Goal: Find specific page/section: Find specific page/section

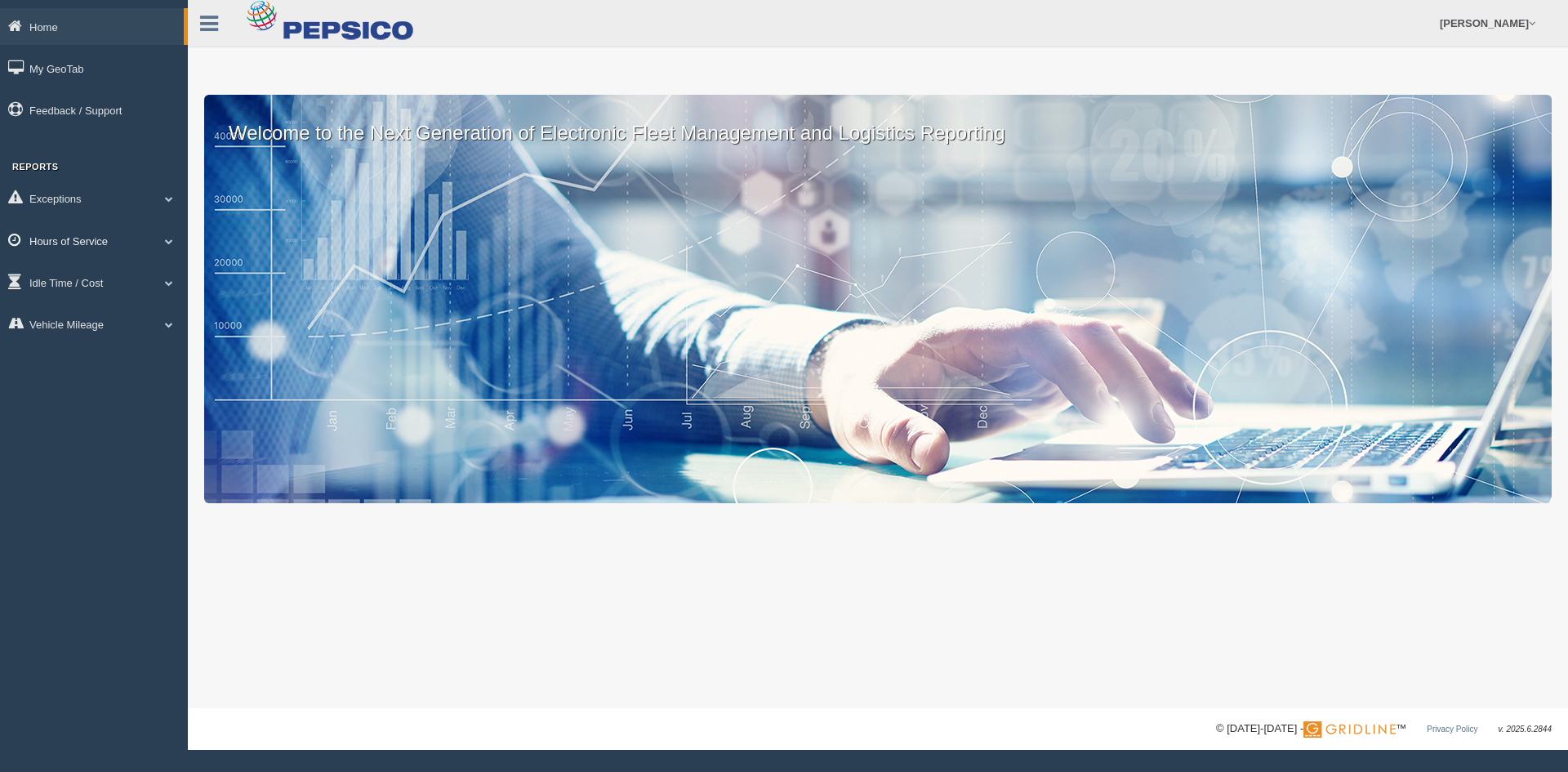
click at [93, 237] on link "Hours of Service" at bounding box center [93, 240] width 187 height 37
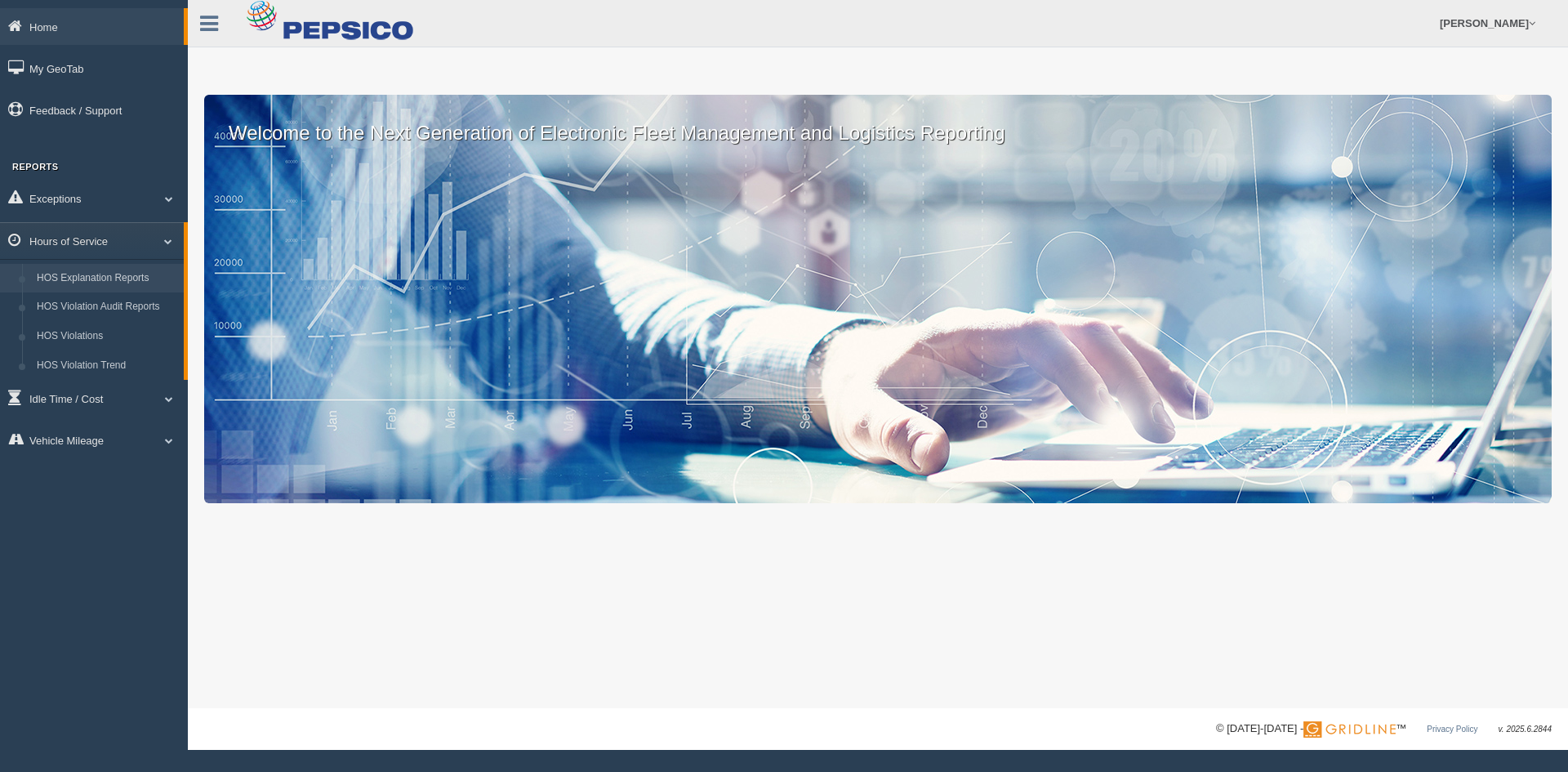
click at [117, 273] on link "HOS Explanation Reports" at bounding box center [106, 278] width 155 height 29
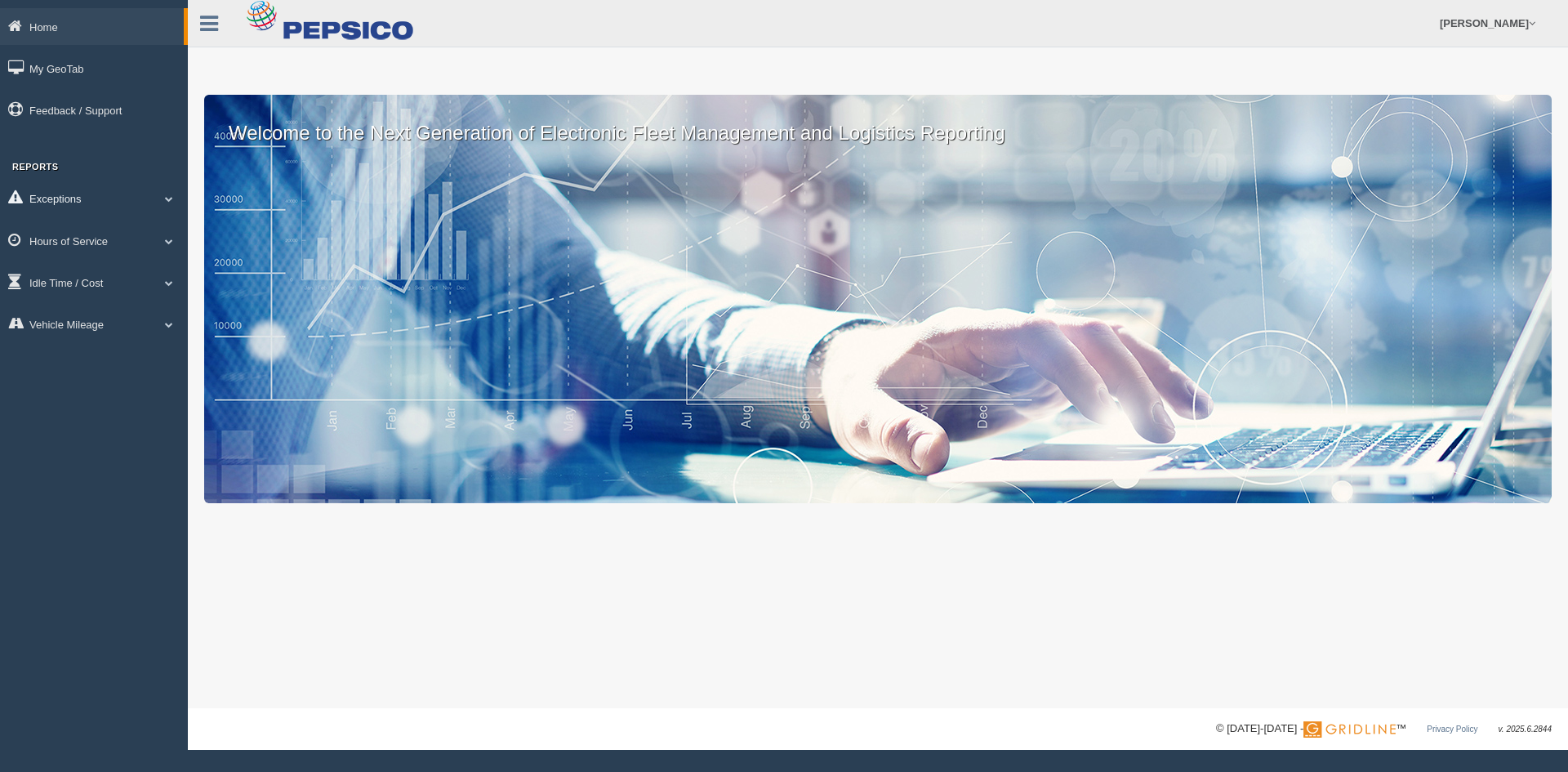
click at [108, 202] on link "Exceptions" at bounding box center [93, 198] width 187 height 37
click at [88, 368] on link "Hours of Service" at bounding box center [93, 356] width 187 height 37
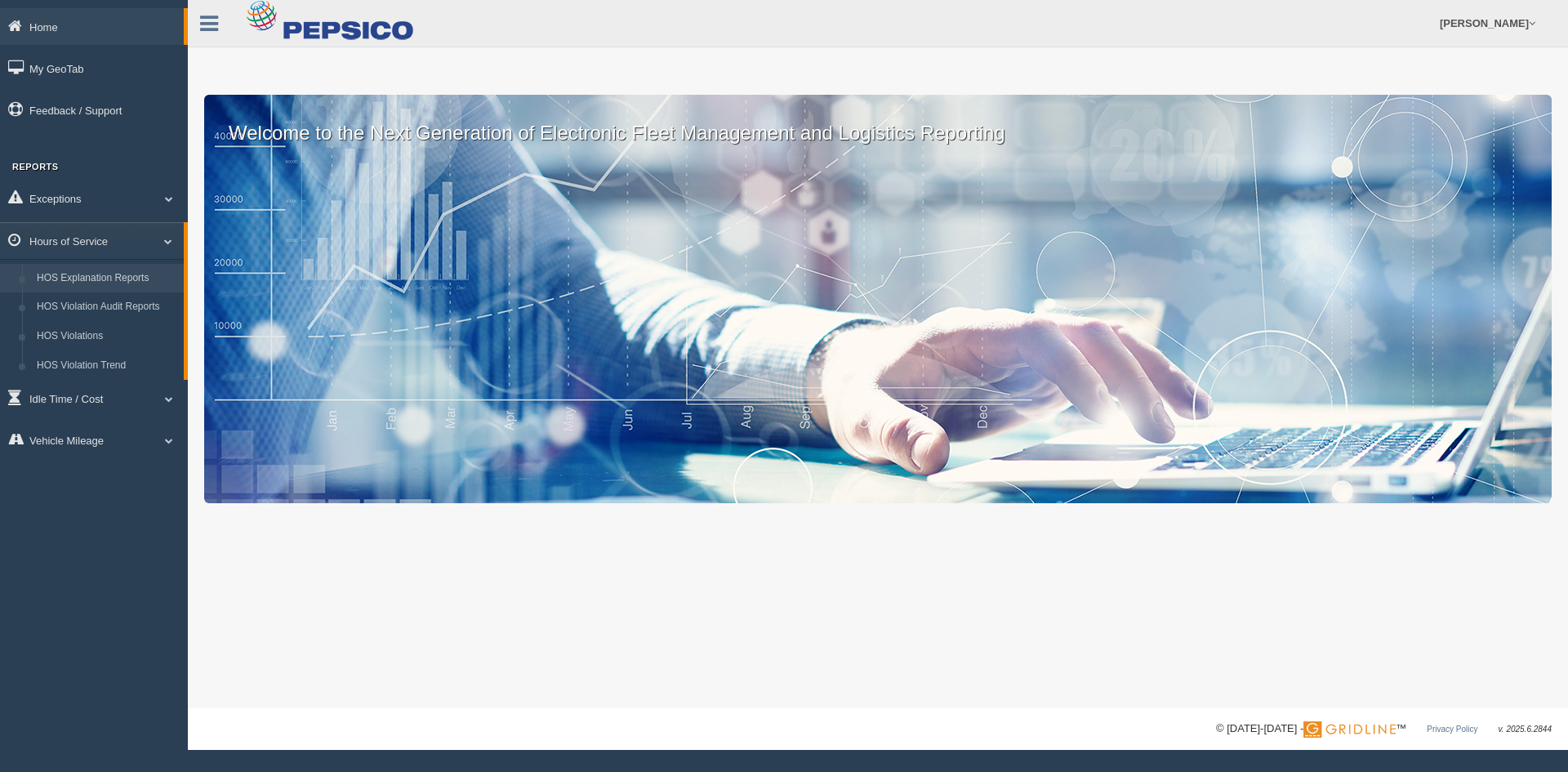
click at [99, 277] on link "HOS Explanation Reports" at bounding box center [106, 278] width 155 height 29
